Goal: Task Accomplishment & Management: Manage account settings

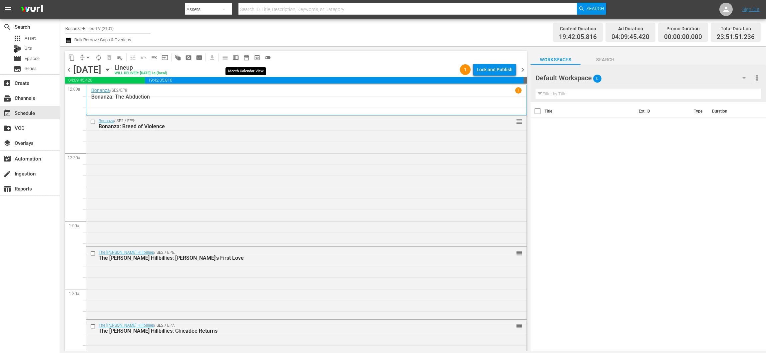
click at [246, 57] on span "date_range_outlined" at bounding box center [246, 57] width 7 height 7
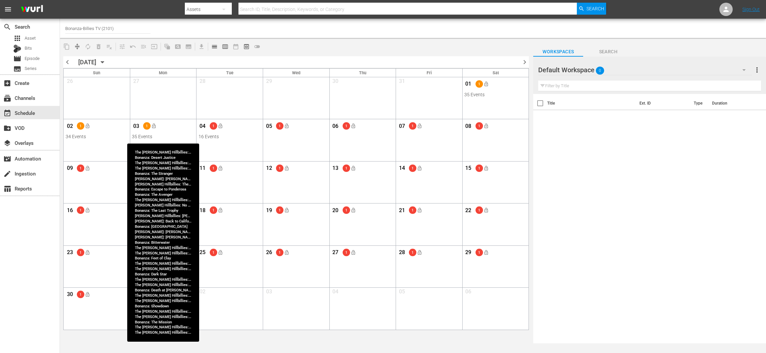
click at [182, 135] on div "35 Events" at bounding box center [163, 136] width 62 height 5
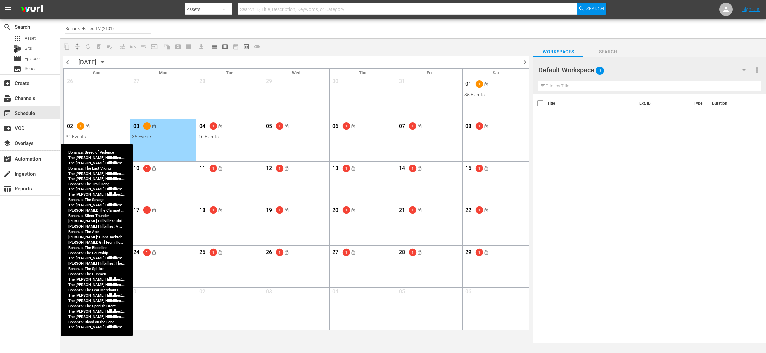
click at [103, 129] on div "02 1 lock_open" at bounding box center [97, 127] width 62 height 14
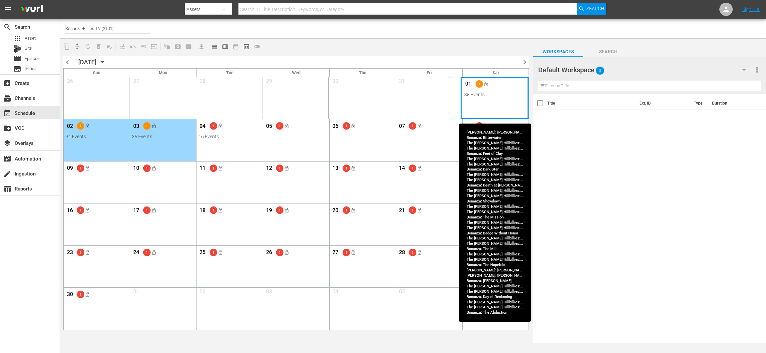
click at [508, 102] on div "Month View" at bounding box center [495, 98] width 68 height 42
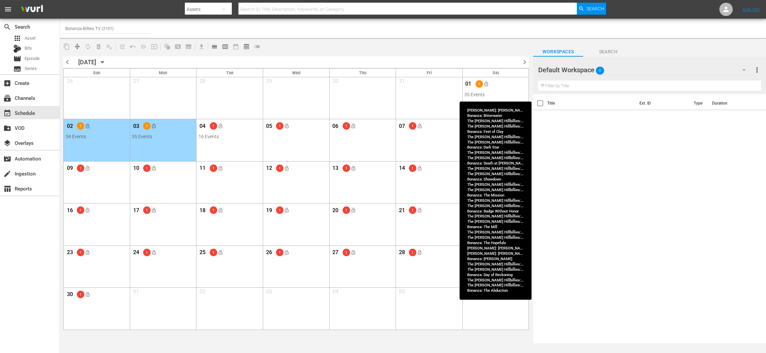
click at [493, 90] on div "01 1 lock_open" at bounding box center [495, 85] width 62 height 14
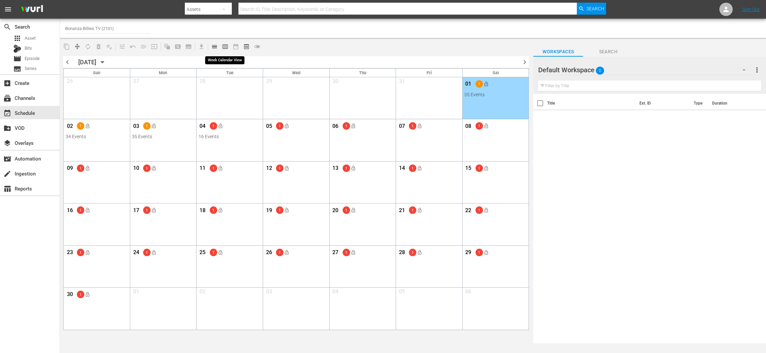
click at [225, 44] on span "calendar_view_week_outlined" at bounding box center [225, 46] width 7 height 7
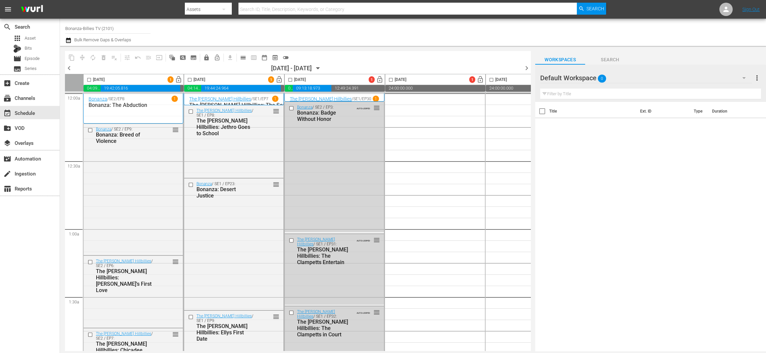
click at [288, 80] on input "checkbox" at bounding box center [290, 81] width 8 height 8
checkbox input "true"
click at [189, 80] on input "checkbox" at bounding box center [190, 81] width 8 height 8
checkbox input "true"
click at [89, 80] on input "checkbox" at bounding box center [89, 81] width 8 height 8
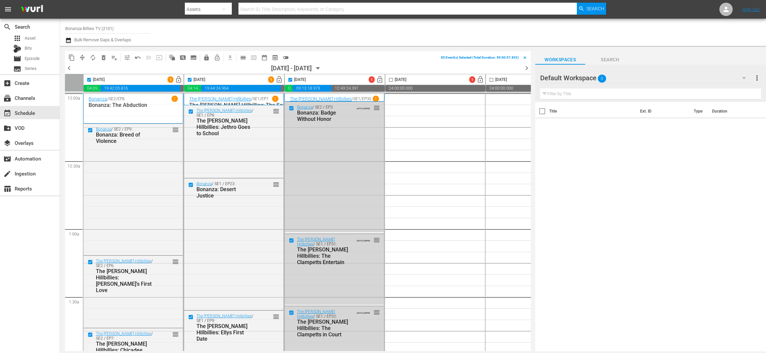
click at [103, 55] on span "delete_forever_outlined" at bounding box center [103, 57] width 7 height 7
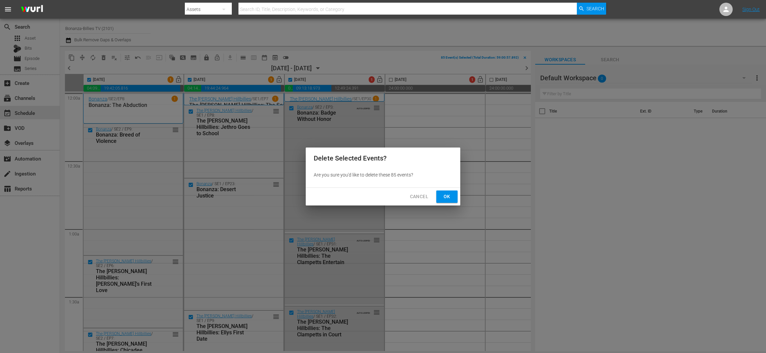
click at [440, 196] on button "Ok" at bounding box center [446, 196] width 21 height 12
checkbox input "false"
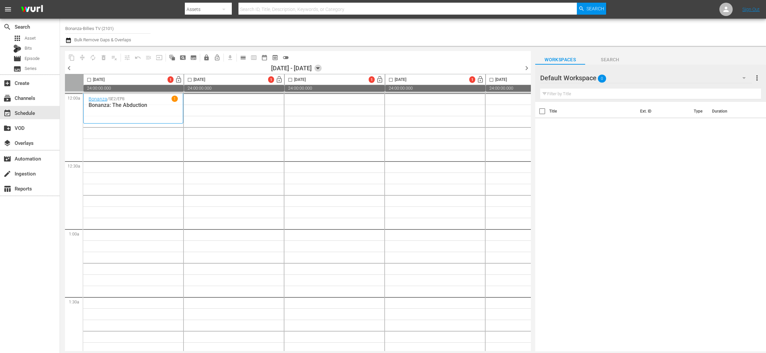
click at [322, 67] on icon "button" at bounding box center [317, 68] width 7 height 7
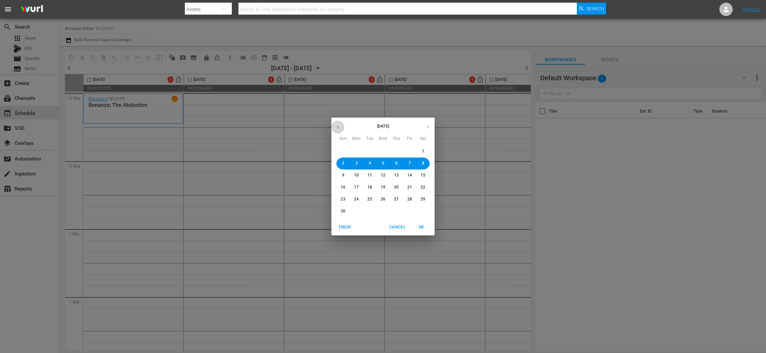
click at [338, 127] on icon "button" at bounding box center [337, 127] width 5 height 5
click at [368, 201] on span "28" at bounding box center [369, 199] width 5 height 6
click at [428, 134] on div "October 2025 Sun Mon Tue Wed Thu Fri Sat" at bounding box center [382, 130] width 103 height 22
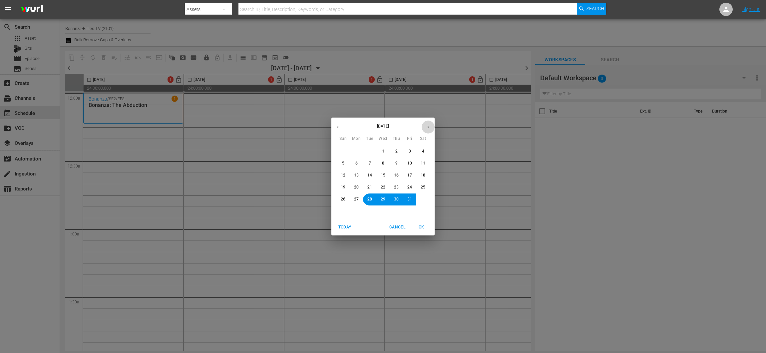
click at [428, 131] on button "button" at bounding box center [428, 127] width 13 height 13
click at [339, 125] on icon "button" at bounding box center [337, 127] width 5 height 5
click at [353, 197] on button "27" at bounding box center [356, 199] width 12 height 12
click at [421, 224] on span "OK" at bounding box center [421, 227] width 16 height 7
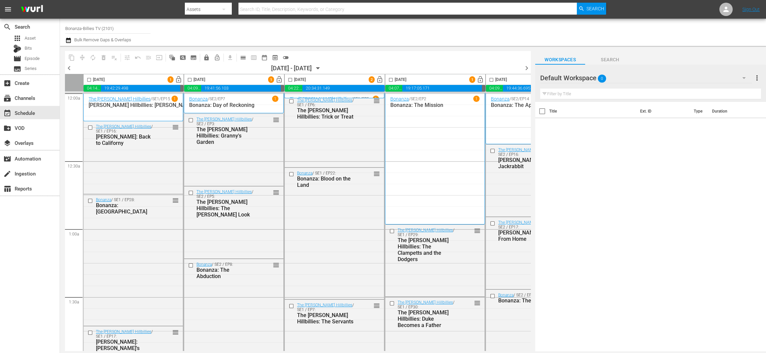
drag, startPoint x: 87, startPoint y: 78, endPoint x: 203, endPoint y: 78, distance: 116.2
click at [87, 78] on input "checkbox" at bounding box center [89, 81] width 8 height 8
checkbox input "true"
click at [187, 82] on input "checkbox" at bounding box center [190, 81] width 8 height 8
checkbox input "true"
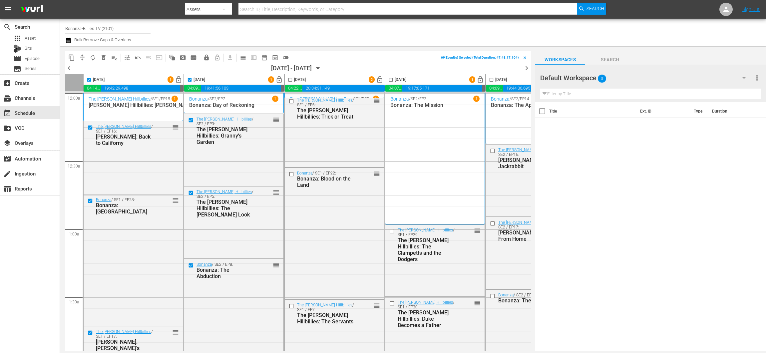
click at [289, 82] on input "checkbox" at bounding box center [290, 81] width 8 height 8
checkbox input "true"
click at [391, 78] on input "checkbox" at bounding box center [391, 81] width 8 height 8
checkbox input "true"
click at [495, 80] on div "Friday, October 31st" at bounding box center [496, 80] width 21 height 8
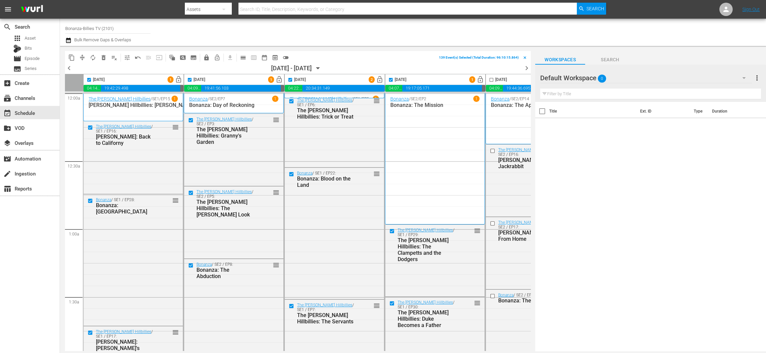
click at [491, 79] on input "checkbox" at bounding box center [492, 81] width 8 height 8
checkbox input "true"
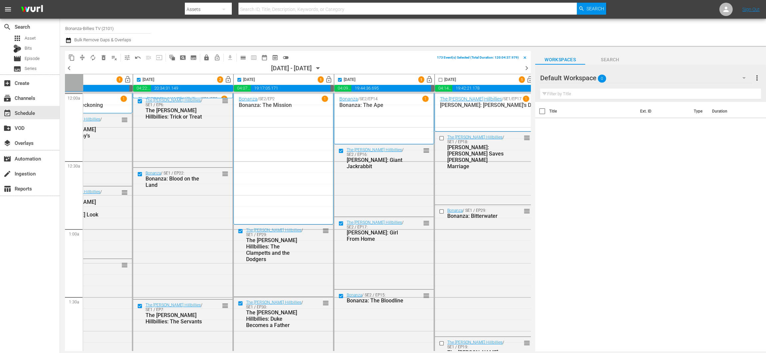
scroll to position [0, 258]
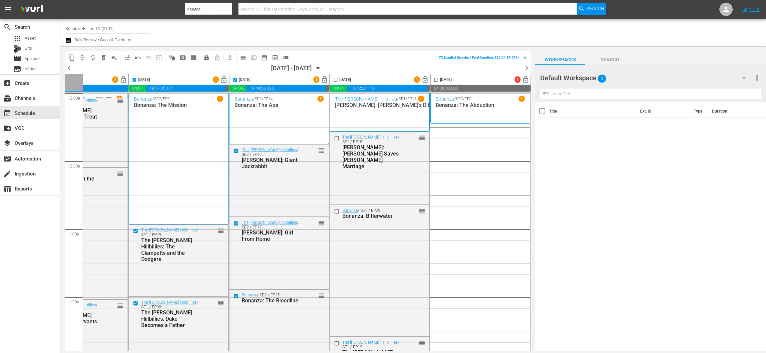
click at [332, 79] on input "checkbox" at bounding box center [336, 81] width 8 height 8
checkbox input "true"
click at [106, 59] on span "delete_forever_outlined" at bounding box center [103, 57] width 7 height 7
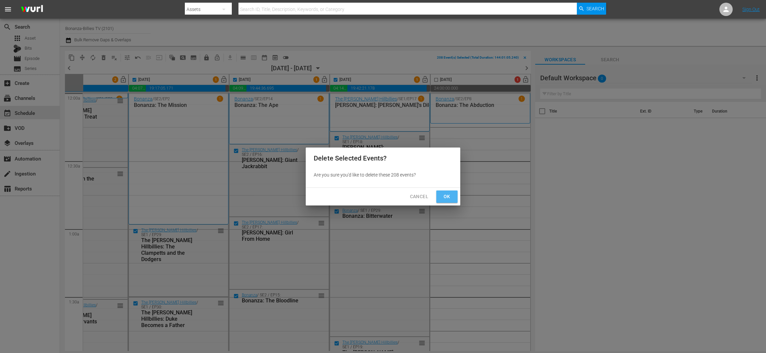
click at [448, 192] on span "Ok" at bounding box center [447, 196] width 11 height 8
checkbox input "false"
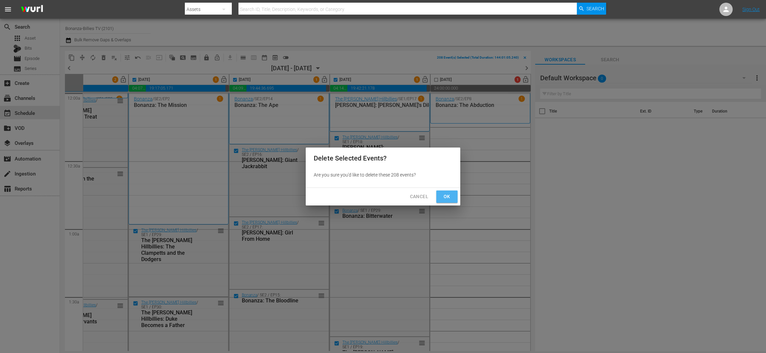
checkbox input "false"
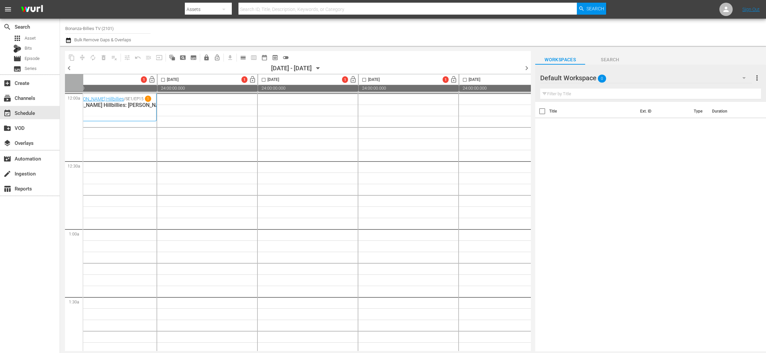
scroll to position [0, 0]
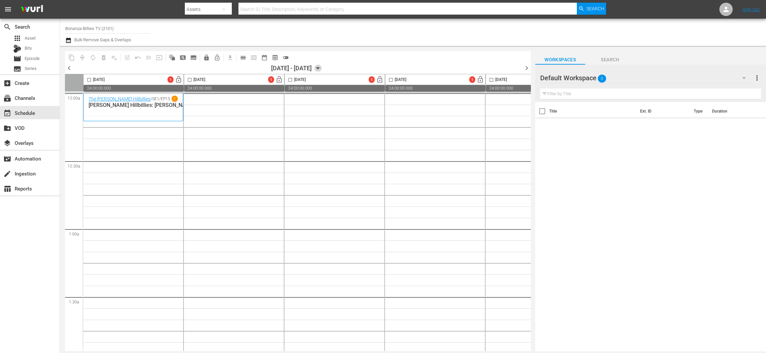
click at [322, 68] on icon "button" at bounding box center [317, 68] width 7 height 7
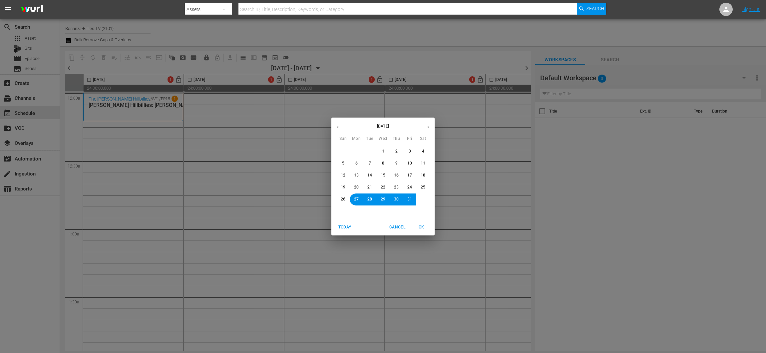
click at [366, 186] on button "21" at bounding box center [370, 187] width 12 height 12
click at [425, 224] on span "OK" at bounding box center [421, 227] width 16 height 7
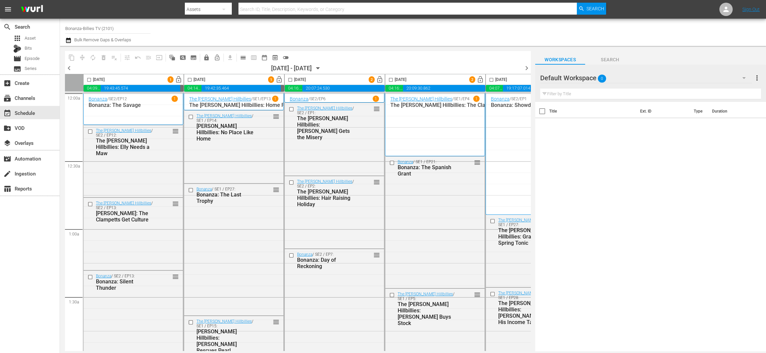
click at [90, 79] on input "checkbox" at bounding box center [89, 81] width 8 height 8
checkbox input "true"
click at [188, 79] on input "checkbox" at bounding box center [190, 81] width 8 height 8
checkbox input "true"
click at [290, 78] on input "checkbox" at bounding box center [290, 81] width 8 height 8
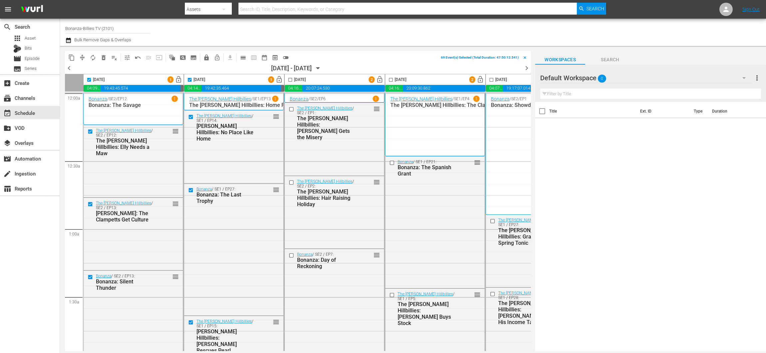
checkbox input "true"
click at [392, 79] on input "checkbox" at bounding box center [391, 81] width 8 height 8
checkbox input "true"
click at [490, 79] on input "checkbox" at bounding box center [492, 81] width 8 height 8
checkbox input "true"
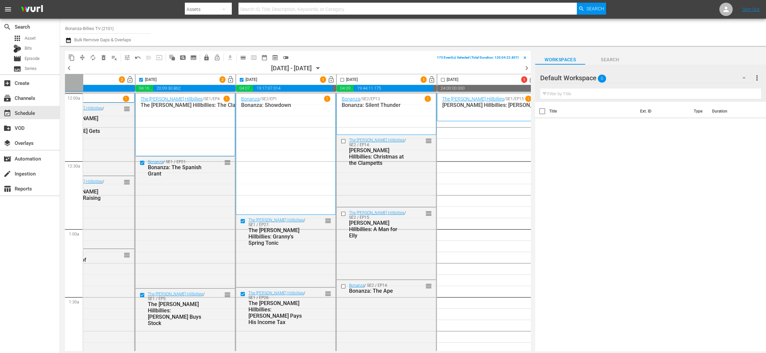
scroll to position [0, 258]
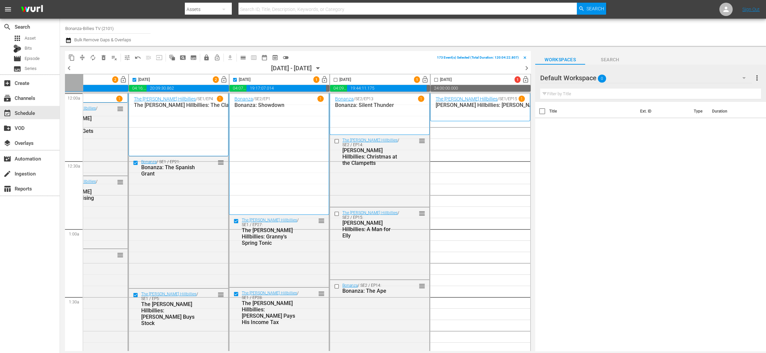
click at [334, 79] on input "checkbox" at bounding box center [336, 81] width 8 height 8
checkbox input "true"
click at [103, 56] on span "delete_forever_outlined" at bounding box center [103, 57] width 7 height 7
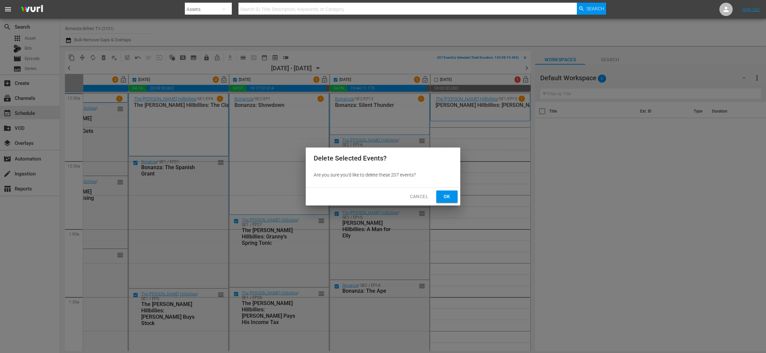
click at [437, 199] on button "Ok" at bounding box center [446, 196] width 21 height 12
checkbox input "false"
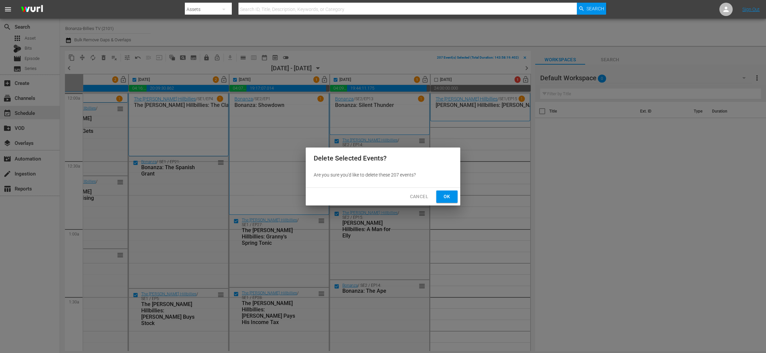
checkbox input "false"
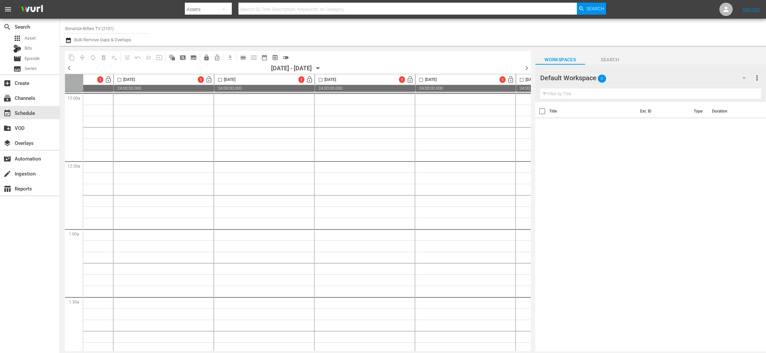
scroll to position [0, 0]
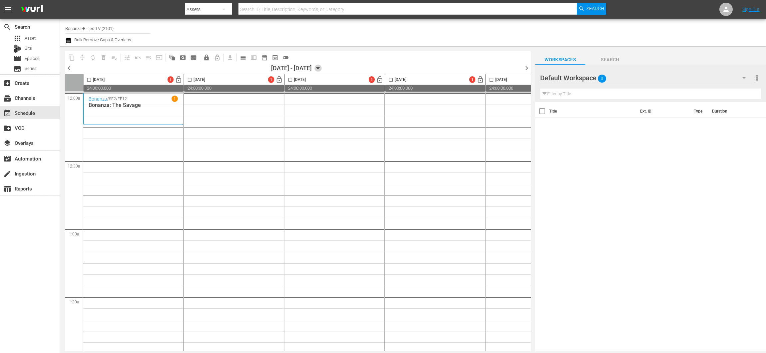
click at [322, 66] on icon "button" at bounding box center [317, 68] width 7 height 7
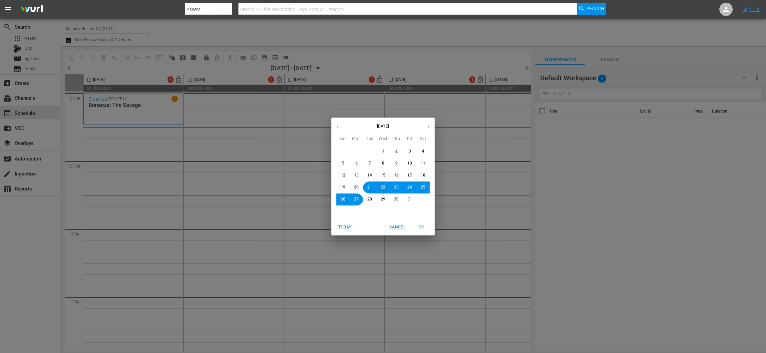
click at [380, 175] on button "15" at bounding box center [383, 176] width 12 height 12
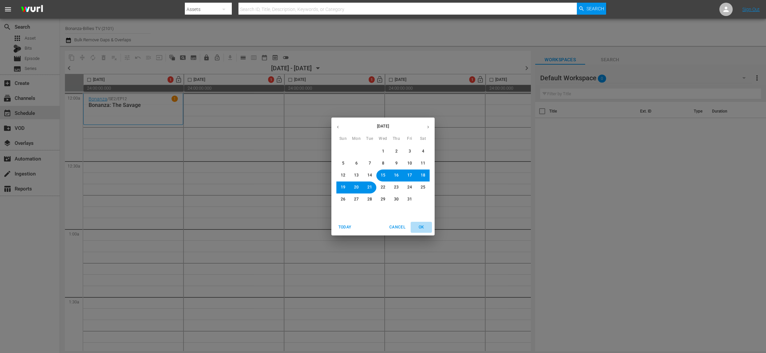
click at [417, 226] on span "OK" at bounding box center [421, 227] width 16 height 7
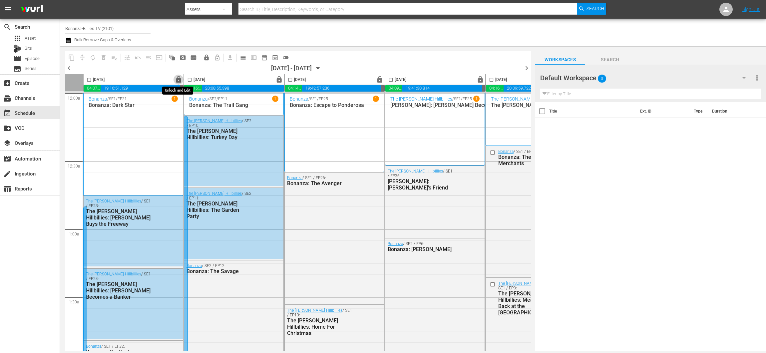
click at [179, 79] on span "lock" at bounding box center [179, 80] width 8 height 8
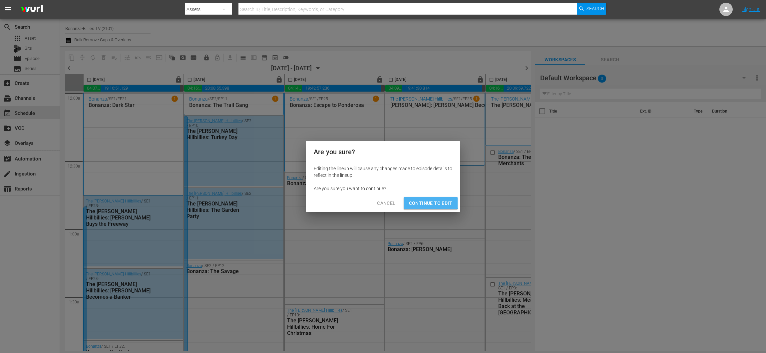
click at [426, 197] on button "Continue to Edit" at bounding box center [431, 203] width 54 height 12
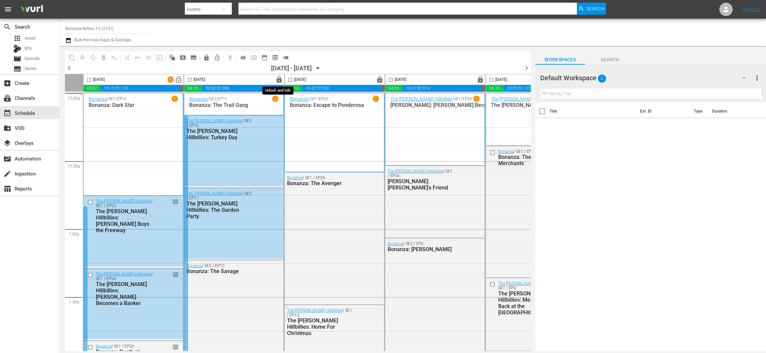
click at [277, 78] on span "lock" at bounding box center [279, 80] width 8 height 8
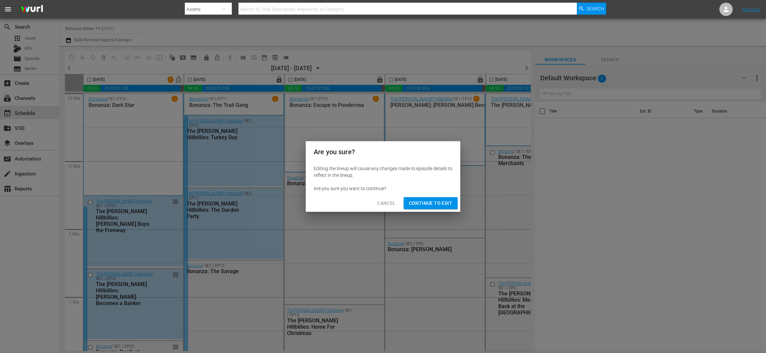
click at [442, 203] on span "Continue to Edit" at bounding box center [430, 203] width 43 height 8
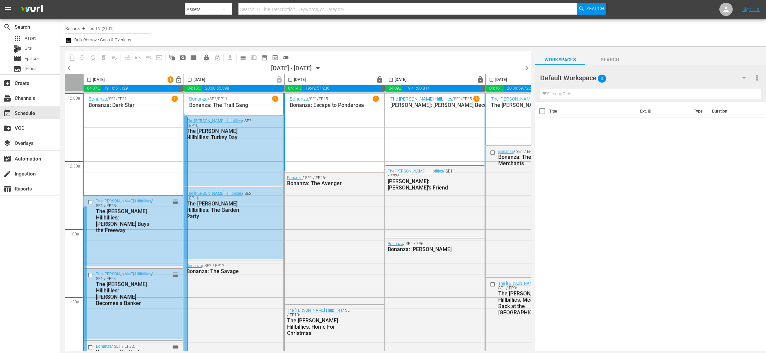
click at [378, 81] on span "lock" at bounding box center [380, 80] width 8 height 8
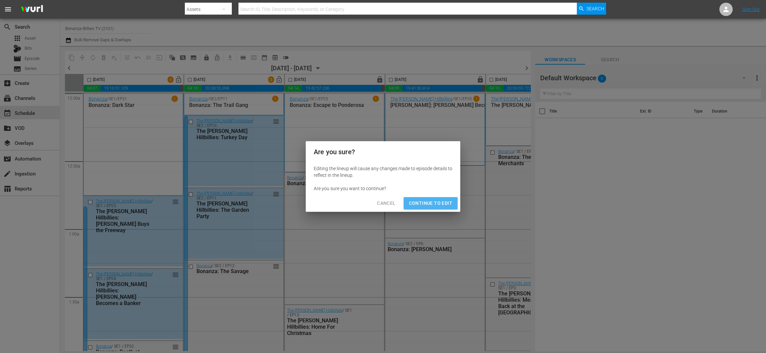
drag, startPoint x: 449, startPoint y: 201, endPoint x: 473, endPoint y: 97, distance: 107.0
click at [449, 201] on span "Continue to Edit" at bounding box center [430, 203] width 43 height 8
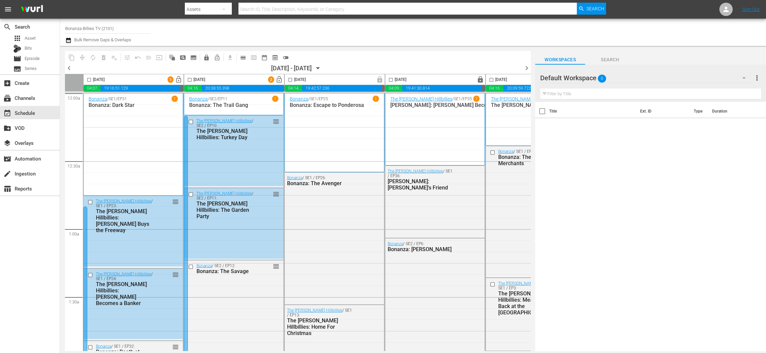
click at [479, 79] on span "lock" at bounding box center [481, 80] width 8 height 8
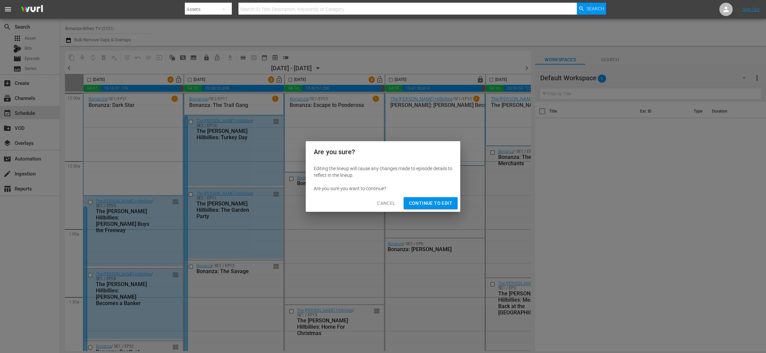
click at [457, 203] on div "Cancel Continue to Edit" at bounding box center [383, 203] width 155 height 18
click at [452, 203] on span "Continue to Edit" at bounding box center [430, 203] width 43 height 8
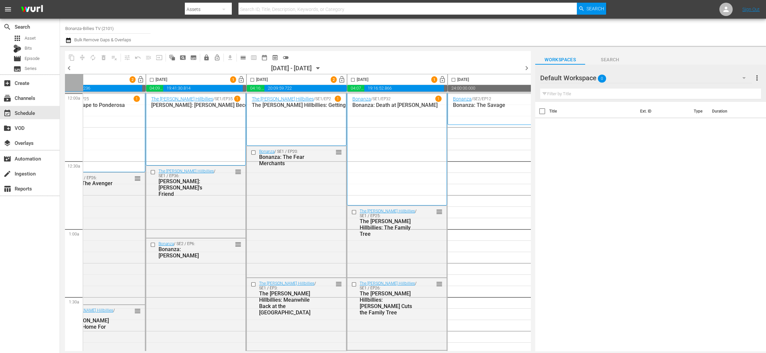
scroll to position [0, 258]
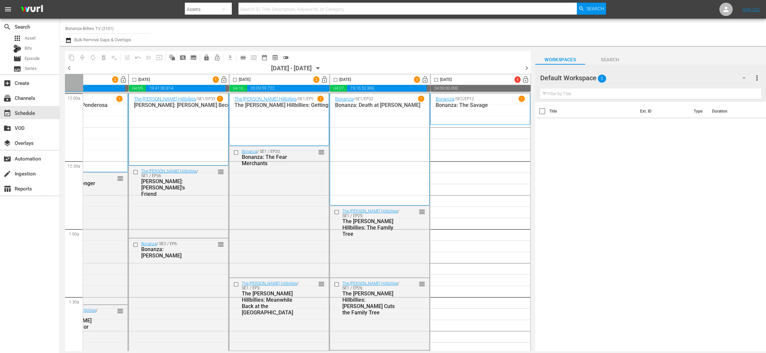
click at [332, 78] on input "checkbox" at bounding box center [336, 81] width 8 height 8
checkbox input "true"
click at [231, 83] on input "checkbox" at bounding box center [235, 81] width 8 height 8
checkbox input "true"
click at [132, 83] on input "checkbox" at bounding box center [135, 81] width 8 height 8
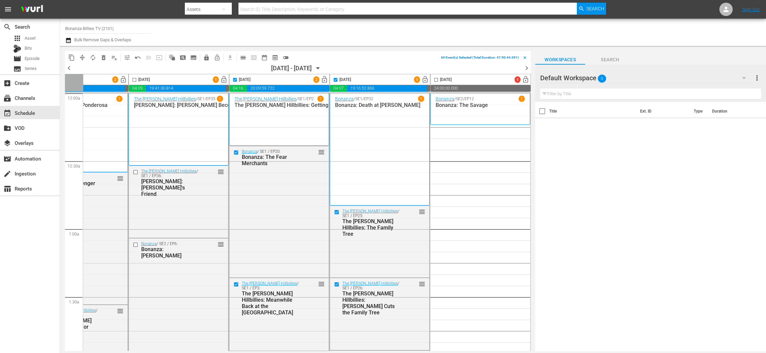
checkbox input "true"
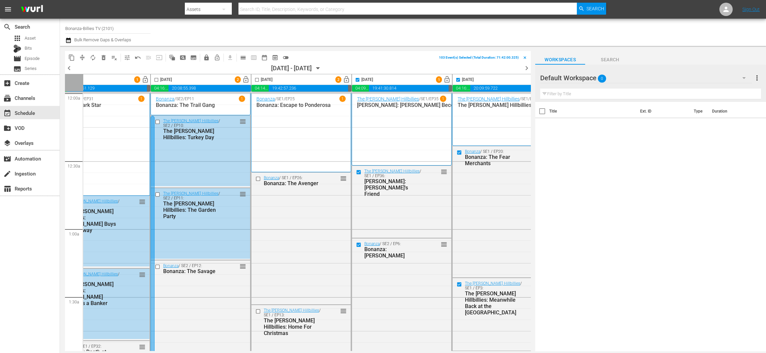
scroll to position [0, 0]
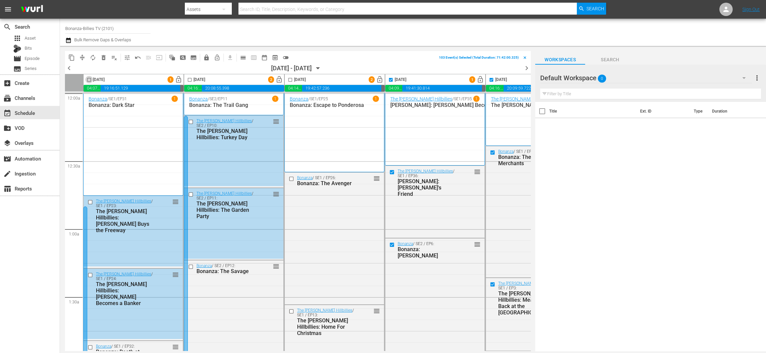
drag, startPoint x: 85, startPoint y: 77, endPoint x: 179, endPoint y: 78, distance: 94.3
click at [86, 77] on input "checkbox" at bounding box center [89, 81] width 8 height 8
checkbox input "true"
click at [189, 78] on input "checkbox" at bounding box center [190, 81] width 8 height 8
checkbox input "true"
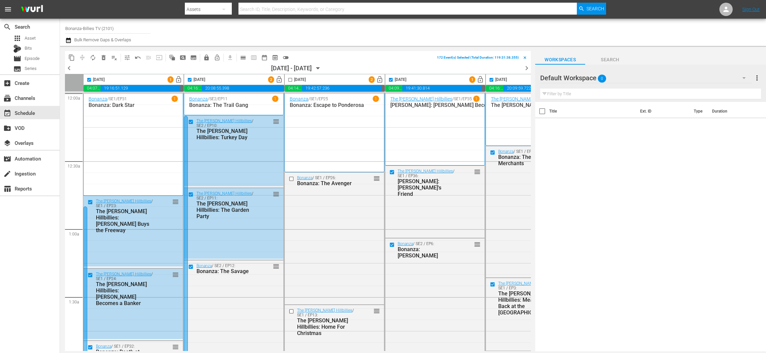
click at [292, 78] on input "checkbox" at bounding box center [290, 81] width 8 height 8
checkbox input "true"
click at [106, 55] on span "delete_forever_outlined" at bounding box center [103, 57] width 7 height 7
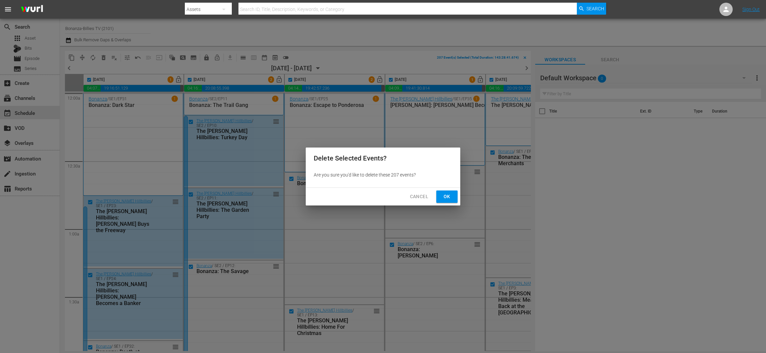
click at [448, 191] on button "Ok" at bounding box center [446, 196] width 21 height 12
checkbox input "false"
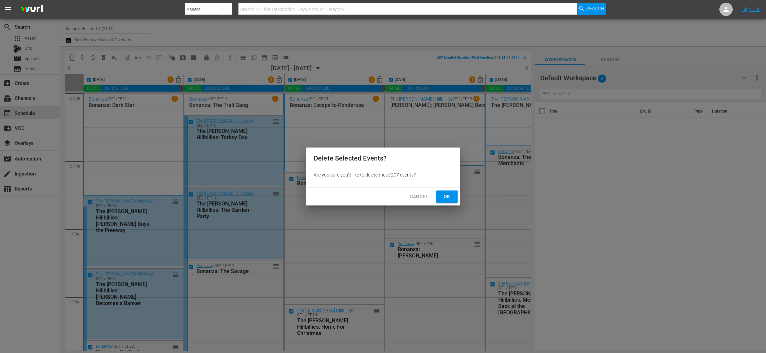
checkbox input "false"
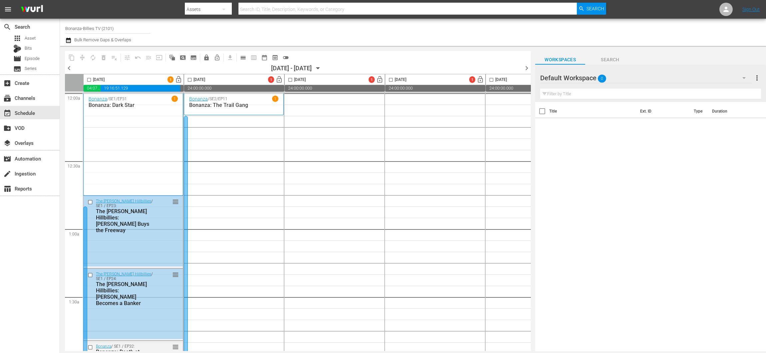
drag, startPoint x: 90, startPoint y: 77, endPoint x: 103, endPoint y: 91, distance: 18.9
click at [90, 77] on input "checkbox" at bounding box center [89, 81] width 8 height 8
checkbox input "true"
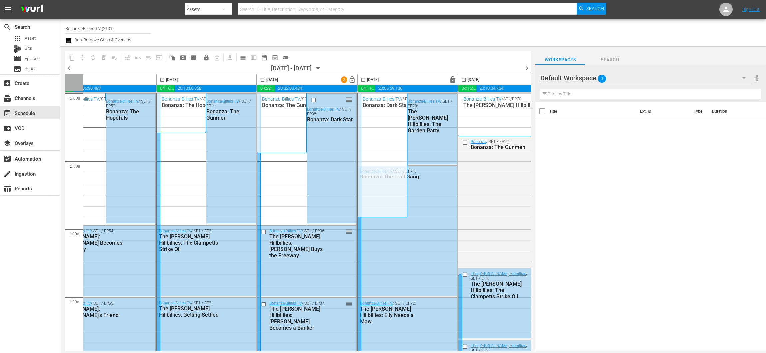
scroll to position [0, 258]
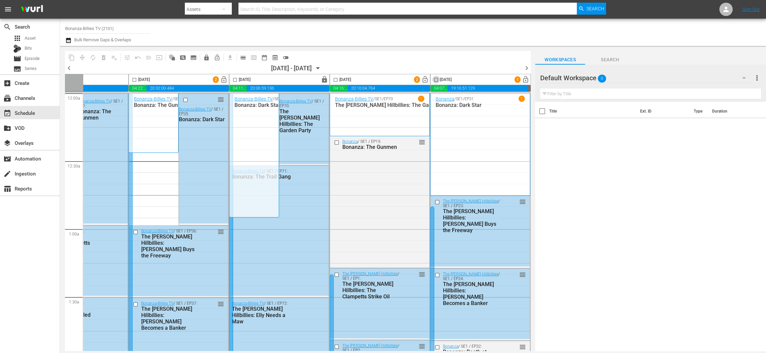
click at [432, 79] on input "checkbox" at bounding box center [436, 81] width 8 height 8
checkbox input "true"
click at [332, 80] on input "checkbox" at bounding box center [336, 81] width 8 height 8
click at [105, 58] on span "delete_forever_outlined" at bounding box center [103, 57] width 7 height 7
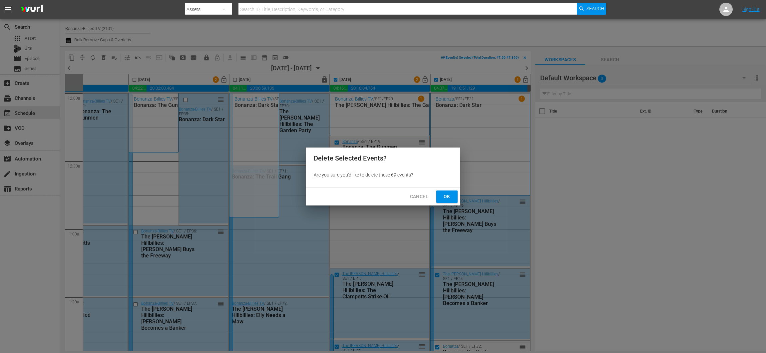
click at [447, 196] on span "Ok" at bounding box center [447, 196] width 11 height 8
checkbox input "false"
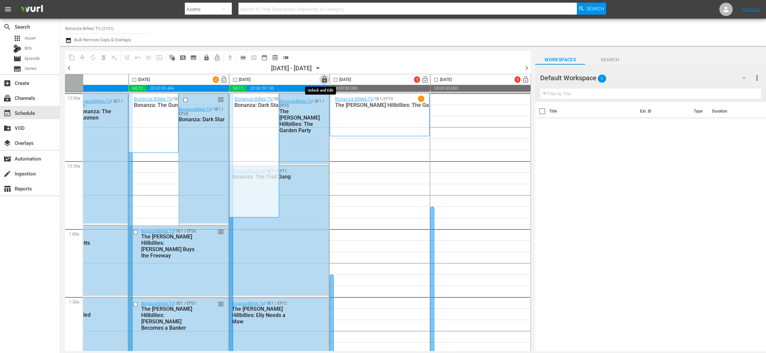
click at [321, 82] on span "lock" at bounding box center [325, 80] width 8 height 8
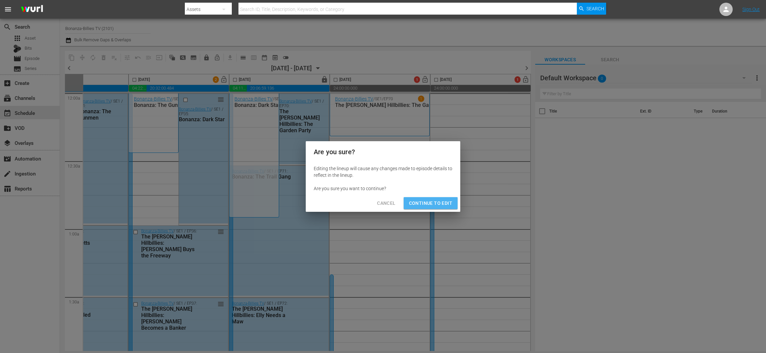
drag, startPoint x: 429, startPoint y: 204, endPoint x: 413, endPoint y: 187, distance: 23.8
click at [429, 204] on span "Continue to Edit" at bounding box center [430, 203] width 43 height 8
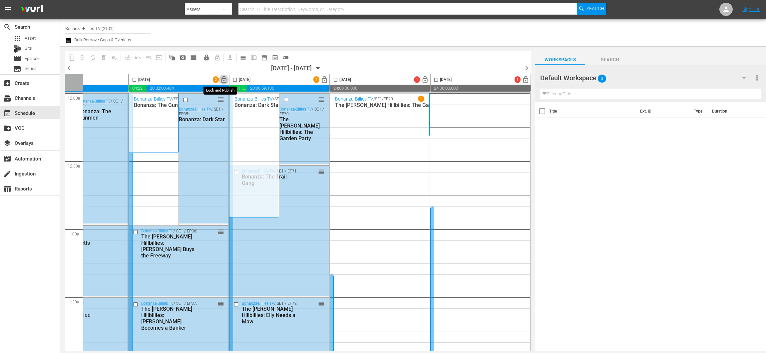
click at [223, 80] on span "lock_open" at bounding box center [224, 80] width 8 height 8
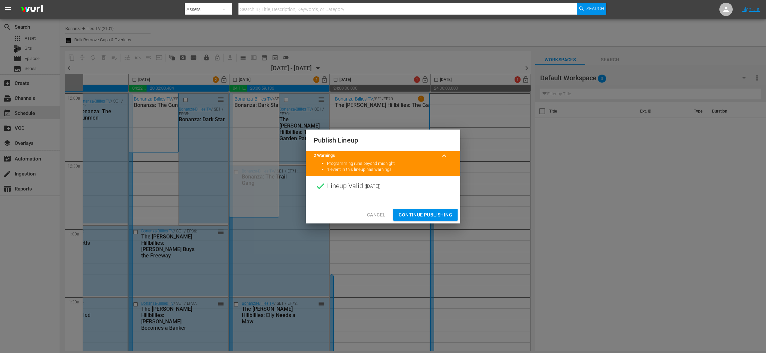
click at [385, 211] on span "Cancel" at bounding box center [376, 215] width 18 height 8
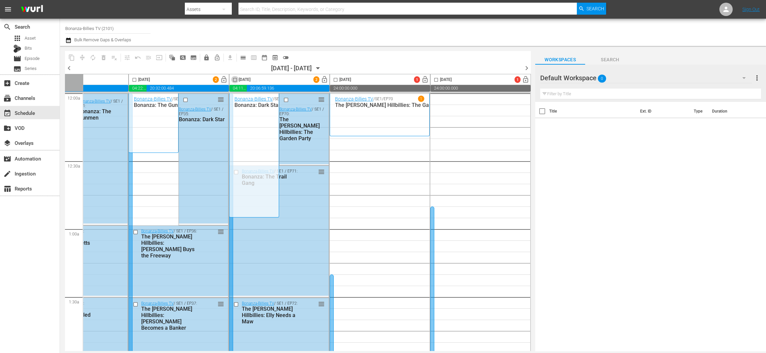
click at [231, 80] on input "checkbox" at bounding box center [235, 81] width 8 height 8
checkbox input "true"
click at [133, 79] on input "checkbox" at bounding box center [135, 81] width 8 height 8
click at [102, 57] on span "delete_forever_outlined" at bounding box center [103, 57] width 7 height 7
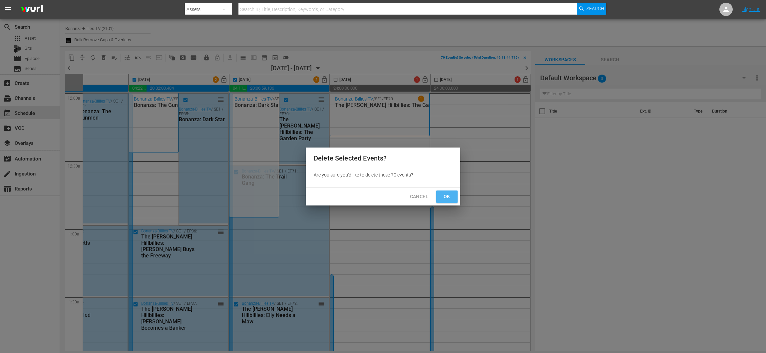
click at [442, 200] on span "Ok" at bounding box center [447, 196] width 11 height 8
checkbox input "false"
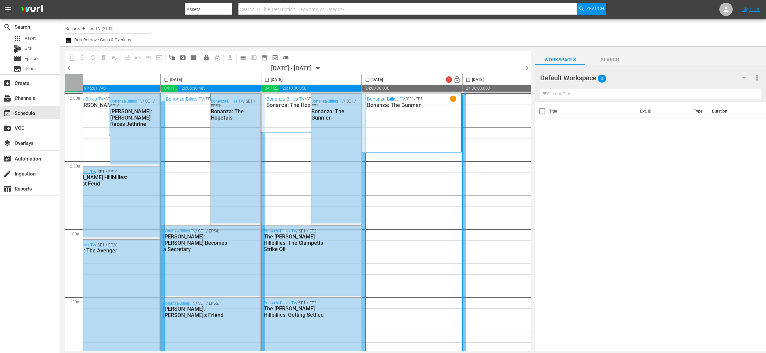
scroll to position [0, 0]
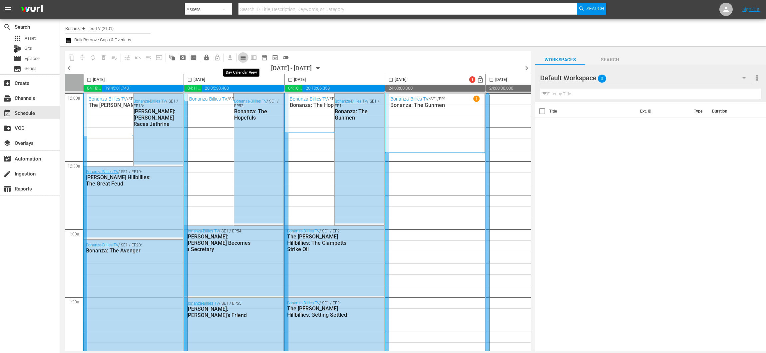
click at [245, 54] on span "calendar_view_day_outlined" at bounding box center [243, 57] width 7 height 7
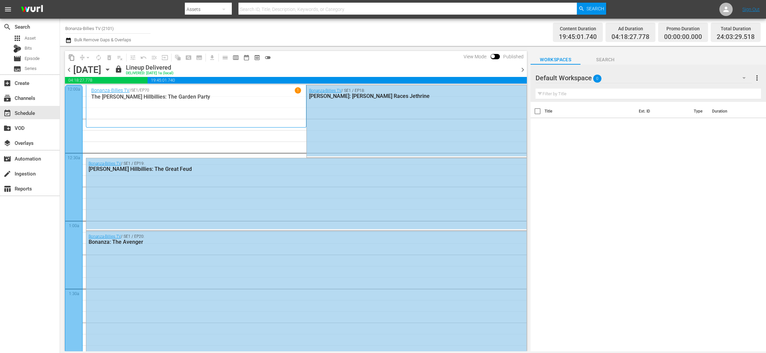
click at [525, 70] on span "chevron_right" at bounding box center [522, 70] width 8 height 8
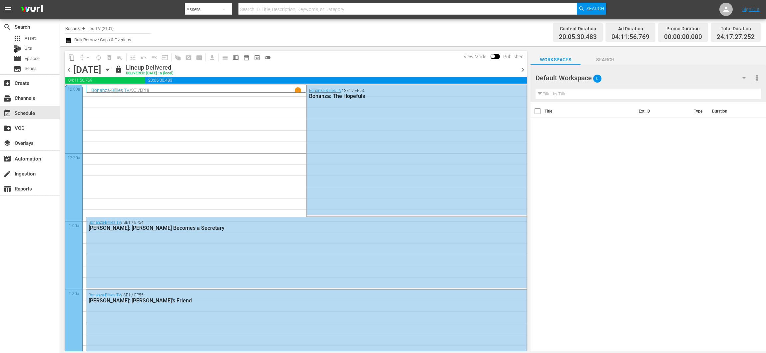
click at [525, 70] on span "chevron_right" at bounding box center [522, 70] width 8 height 8
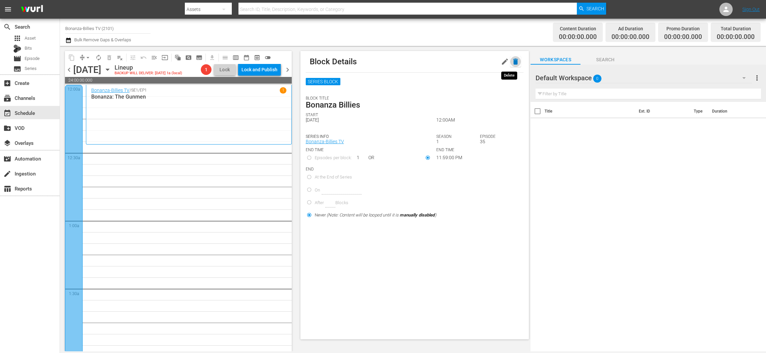
click at [513, 60] on icon "button" at bounding box center [515, 62] width 5 height 6
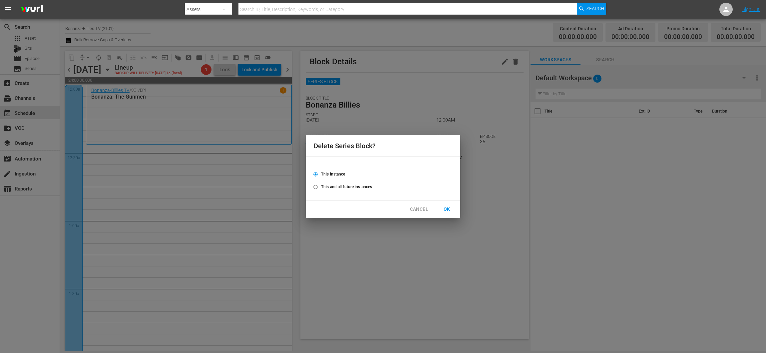
click at [348, 190] on span "This and all future instances" at bounding box center [346, 187] width 51 height 6
click at [321, 190] on input "This and all future instances" at bounding box center [315, 188] width 11 height 11
radio input "true"
click at [447, 209] on span "OK" at bounding box center [447, 209] width 11 height 8
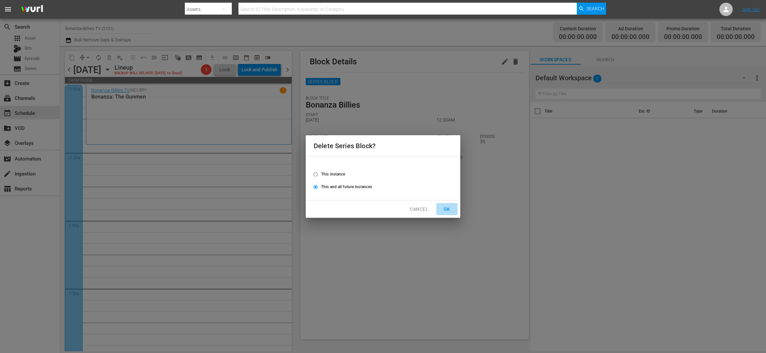
radio input "false"
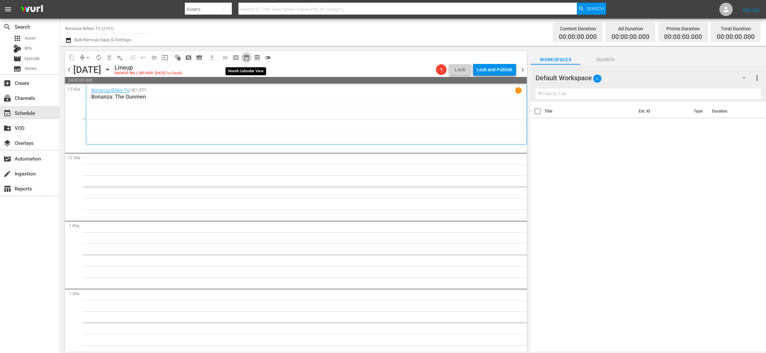
click at [243, 60] on span "date_range_outlined" at bounding box center [246, 57] width 7 height 7
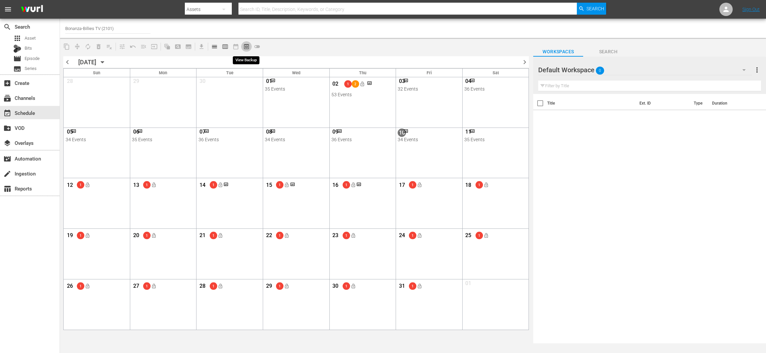
click at [244, 46] on span "preview_outlined" at bounding box center [246, 46] width 7 height 7
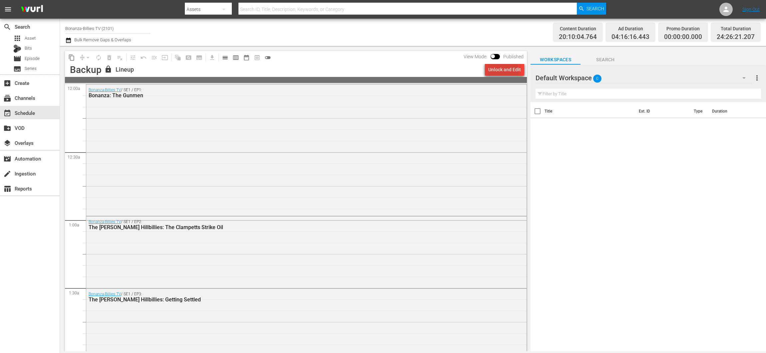
click at [493, 73] on div "Unlock and Edit" at bounding box center [504, 70] width 33 height 12
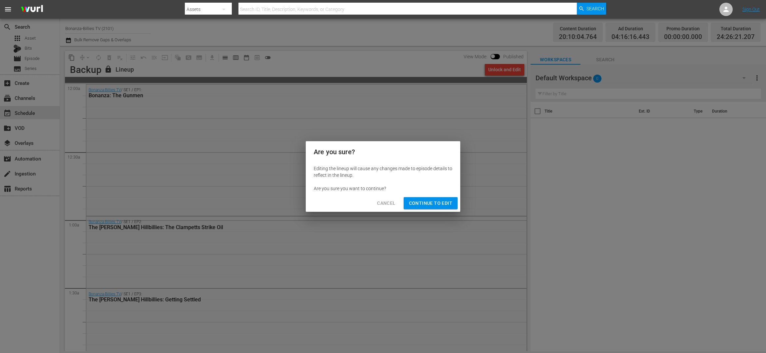
click at [441, 197] on button "Continue to Edit" at bounding box center [431, 203] width 54 height 12
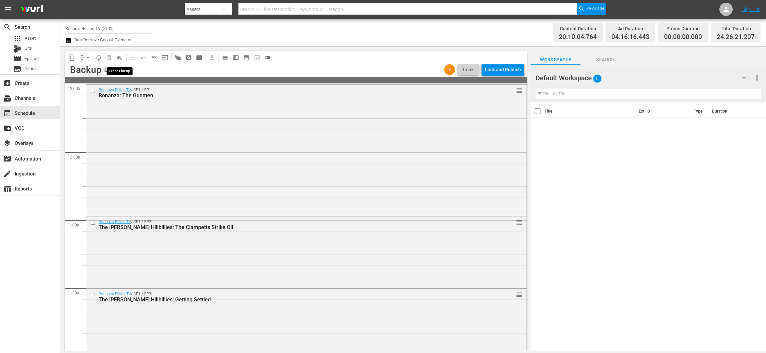
click at [120, 57] on span "playlist_remove_outlined" at bounding box center [120, 57] width 7 height 7
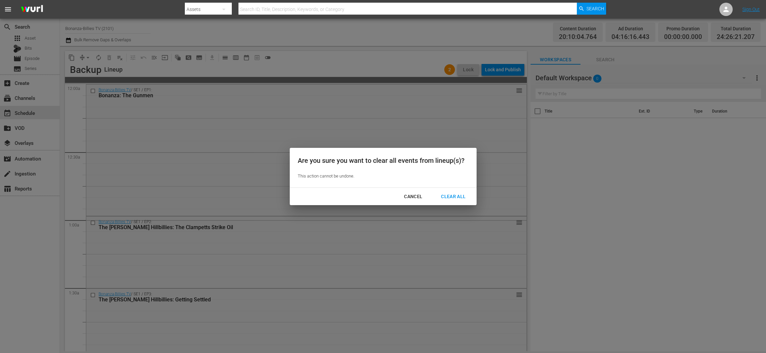
click at [453, 190] on button "Clear All" at bounding box center [453, 196] width 41 height 12
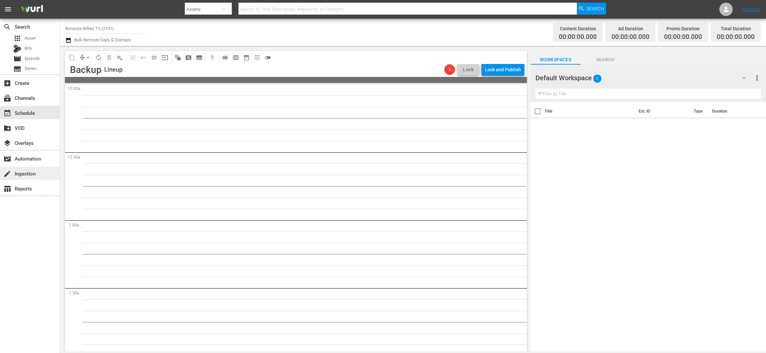
click at [31, 175] on div "create Ingestion" at bounding box center [18, 173] width 37 height 6
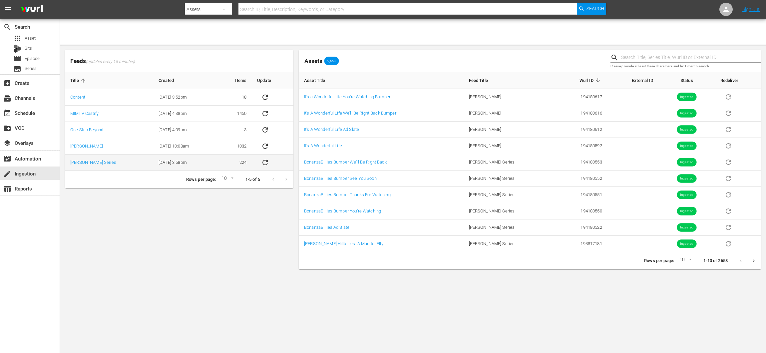
click at [268, 162] on button "sticky table" at bounding box center [265, 163] width 16 height 16
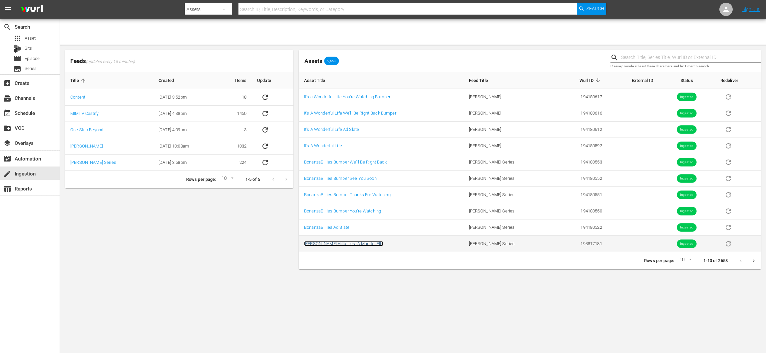
click at [348, 241] on link "[PERSON_NAME] Hillbillies: A Man for Elly" at bounding box center [343, 243] width 79 height 5
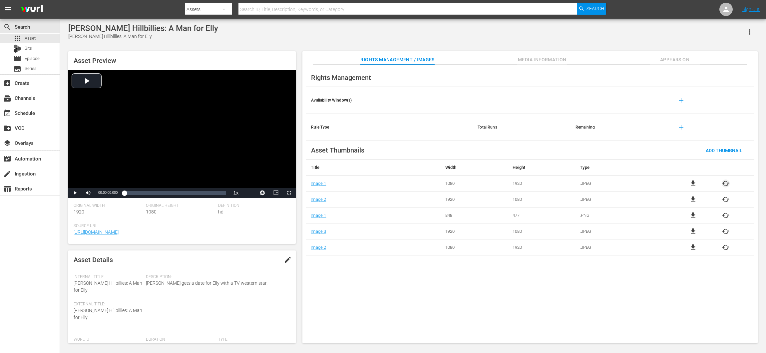
click at [724, 185] on span "cached" at bounding box center [726, 183] width 8 height 8
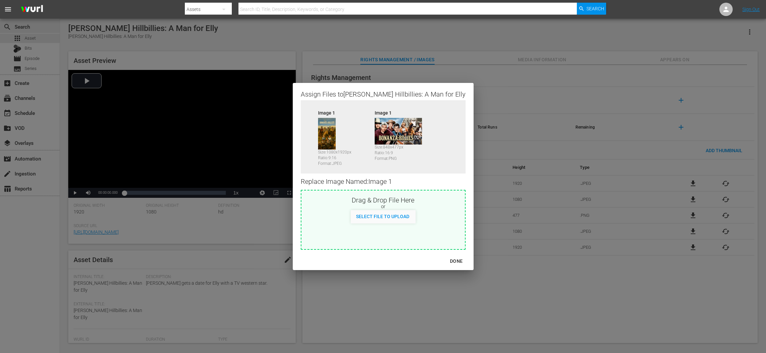
click at [445, 260] on div "DONE" at bounding box center [456, 261] width 23 height 8
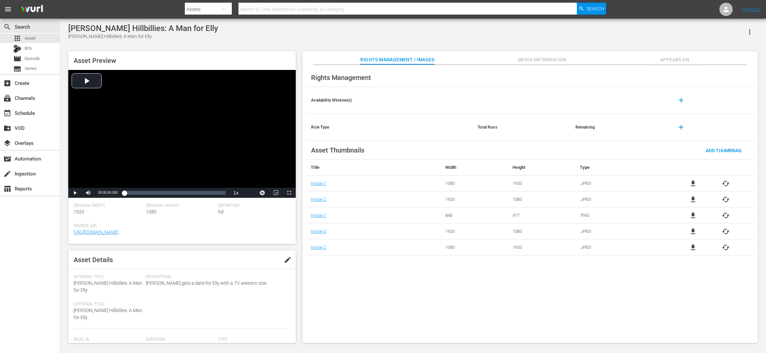
click at [755, 30] on button "button" at bounding box center [750, 32] width 16 height 16
drag, startPoint x: 657, startPoint y: 32, endPoint x: 628, endPoint y: 36, distance: 29.0
click at [656, 32] on div "Beverly Hillbillies: A Man for Elly Beverly Hillbillies: A Man for Elly" at bounding box center [412, 32] width 689 height 16
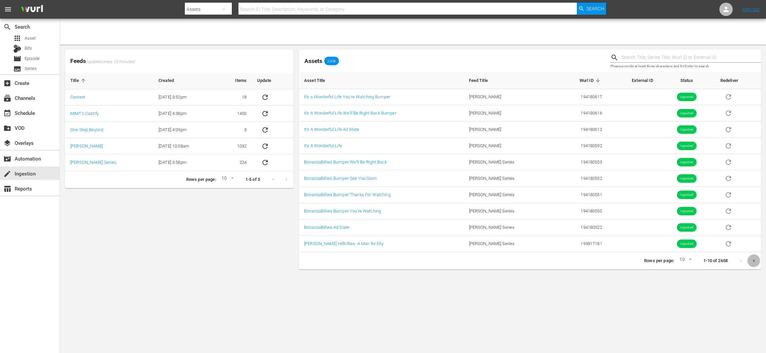
click at [755, 261] on icon "Next page" at bounding box center [753, 260] width 5 height 5
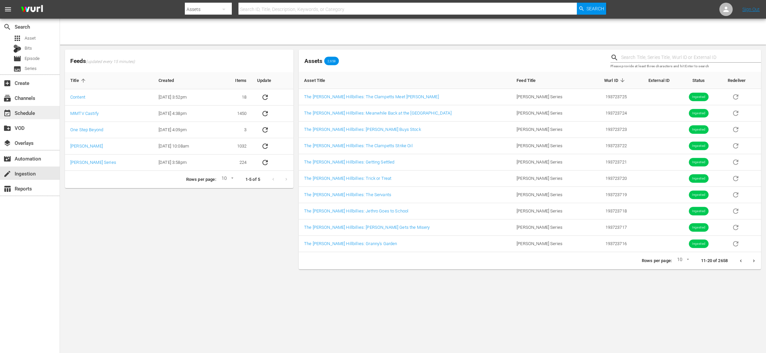
click at [30, 115] on div "event_available Schedule" at bounding box center [18, 112] width 37 height 6
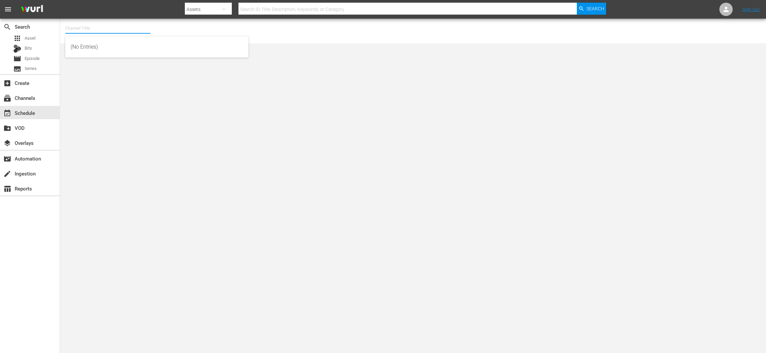
click at [84, 35] on input "text" at bounding box center [107, 28] width 85 height 16
click at [94, 45] on div "Bonanza-Billies TV (2101 - tricoast_tv_bonanzabilliestv_1)" at bounding box center [157, 47] width 172 height 16
type input "Bonanza-Billies TV (2101 - tricoast_tv_bonanzabilliestv_1)"
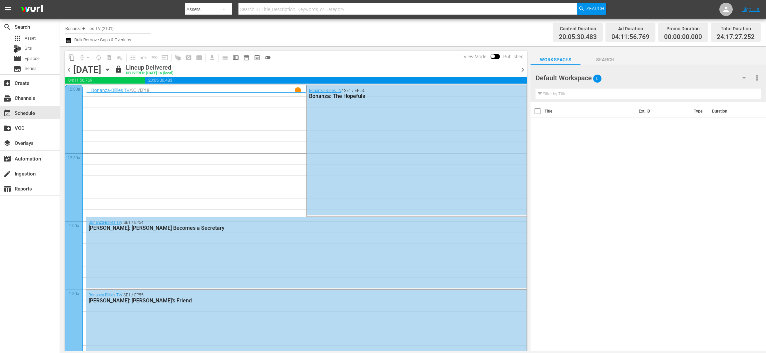
click at [523, 70] on span "chevron_right" at bounding box center [522, 70] width 8 height 8
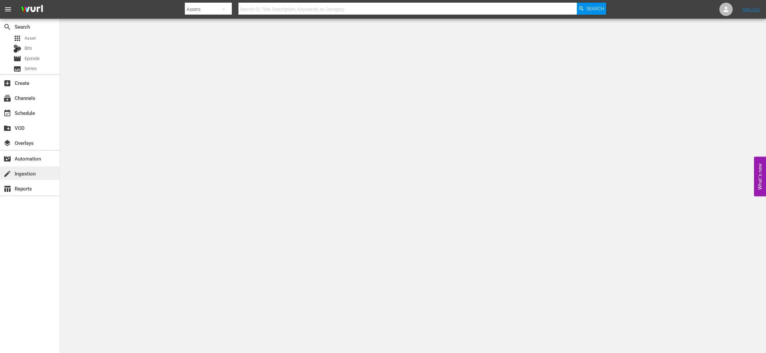
click at [32, 172] on div "create Ingestion" at bounding box center [18, 173] width 37 height 6
